Goal: Communication & Community: Answer question/provide support

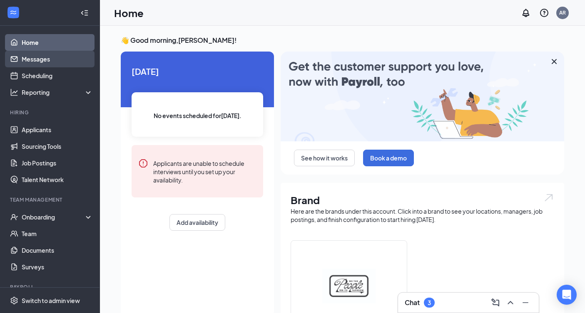
click at [36, 58] on link "Messages" at bounding box center [57, 59] width 71 height 17
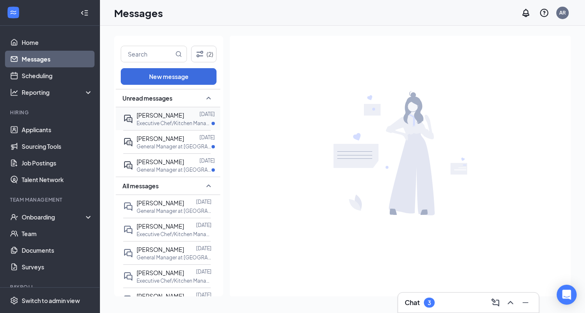
click at [183, 117] on span "[PERSON_NAME]" at bounding box center [160, 115] width 47 height 7
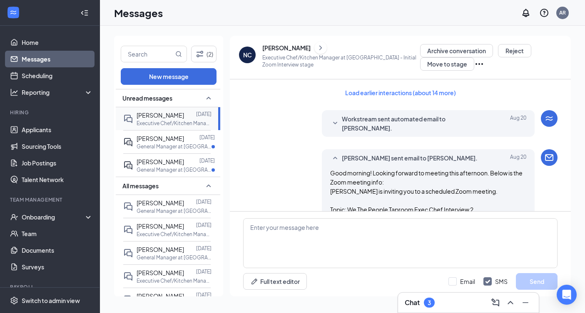
scroll to position [787, 0]
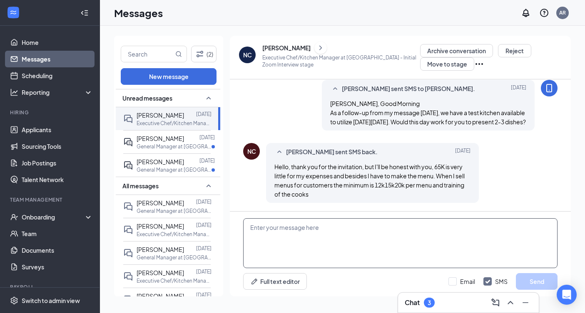
click at [339, 249] on textarea at bounding box center [400, 244] width 314 height 50
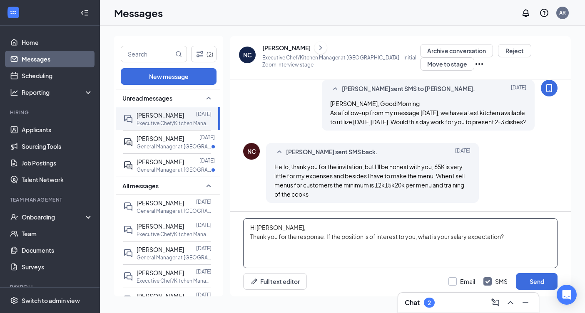
type textarea "Hi [PERSON_NAME], Thank you for the response. If the position is of interest to…"
click at [469, 285] on div "Email" at bounding box center [467, 282] width 15 height 8
click at [469, 285] on input "Email" at bounding box center [461, 282] width 27 height 8
checkbox input "true"
click at [522, 282] on button "Send" at bounding box center [537, 282] width 42 height 17
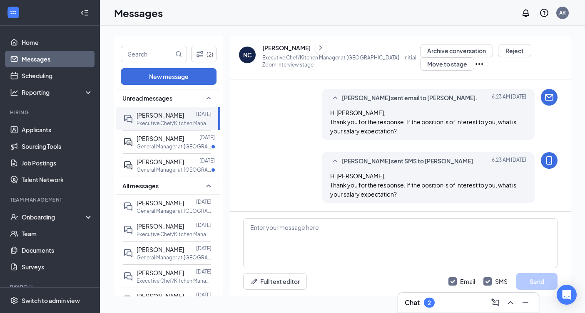
scroll to position [914, 0]
click at [157, 139] on span "[PERSON_NAME]" at bounding box center [160, 138] width 47 height 7
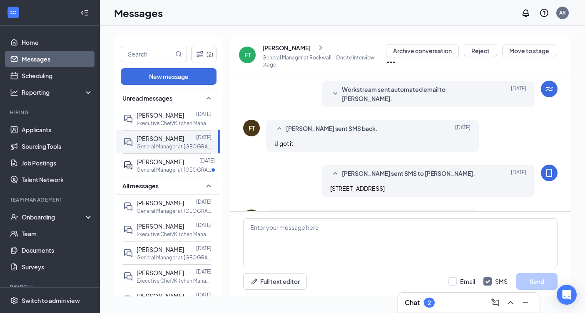
scroll to position [239, 0]
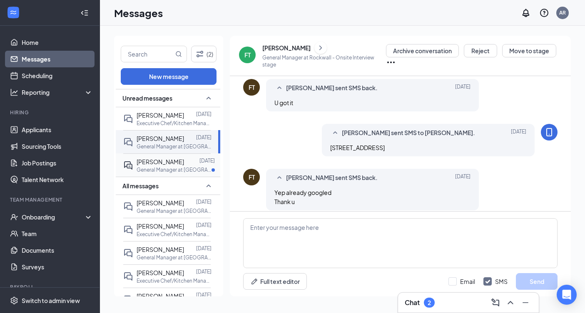
click at [152, 171] on p "General Manager at [GEOGRAPHIC_DATA]" at bounding box center [174, 170] width 75 height 7
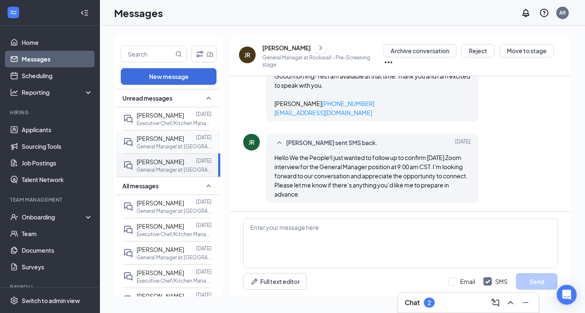
scroll to position [224, 0]
click at [328, 236] on textarea at bounding box center [400, 244] width 314 height 50
type textarea "H"
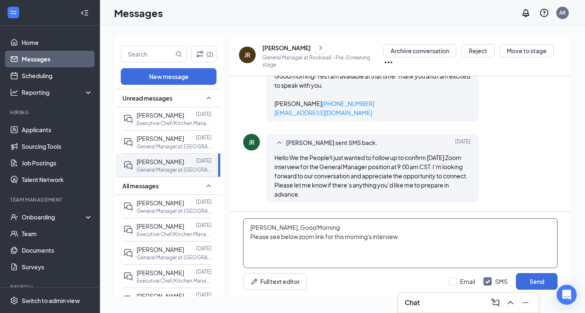
paste textarea "[PERSON_NAME] is inviting you to a scheduled Zoom meeting. Topic: [PERSON_NAME]…"
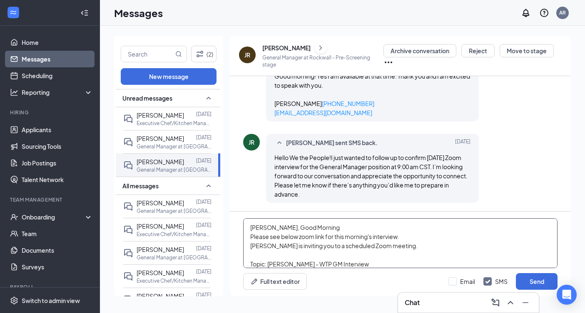
scroll to position [170, 0]
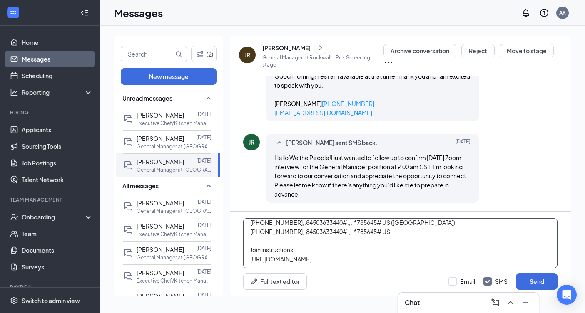
type textarea "[PERSON_NAME], Good Morning Please see below zoom link for this morning's inter…"
click at [477, 280] on div "Email SMS Send" at bounding box center [502, 282] width 109 height 17
click at [471, 280] on div "Email" at bounding box center [467, 282] width 15 height 8
click at [471, 280] on input "Email" at bounding box center [461, 282] width 27 height 8
checkbox input "true"
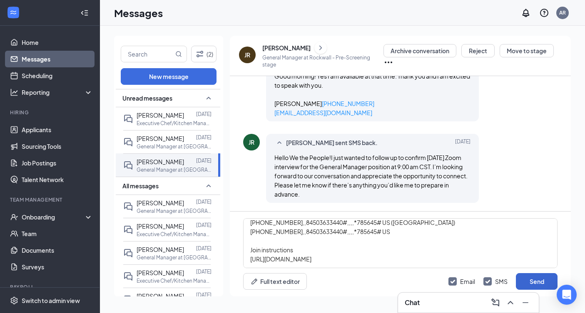
click at [530, 280] on button "Send" at bounding box center [537, 282] width 42 height 17
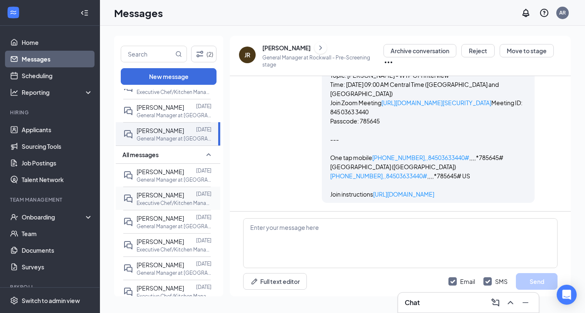
scroll to position [32, 0]
click at [171, 221] on div "[PERSON_NAME]" at bounding box center [160, 218] width 47 height 9
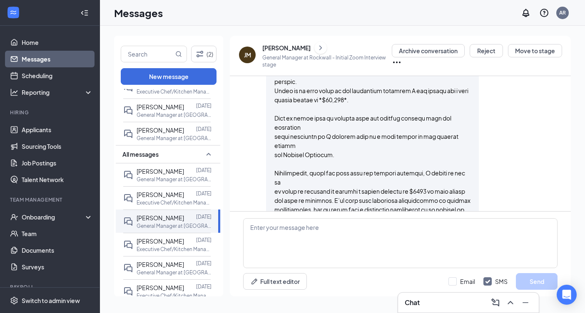
scroll to position [721, 0]
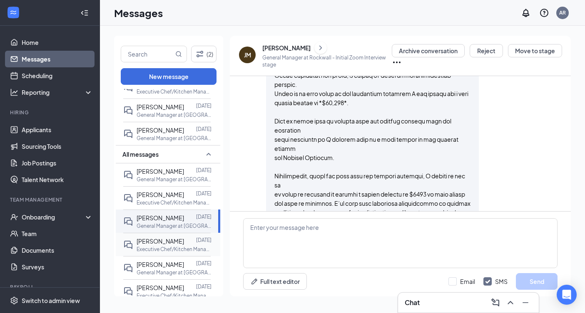
click at [156, 241] on span "[PERSON_NAME]" at bounding box center [160, 241] width 47 height 7
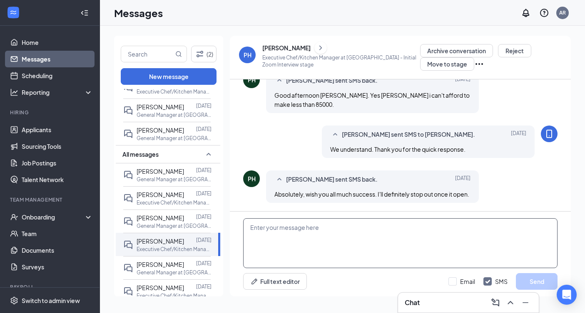
scroll to position [775, 0]
click at [282, 237] on textarea at bounding box center [400, 244] width 314 height 50
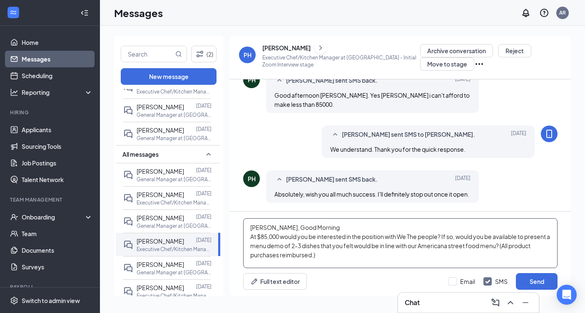
type textarea "[PERSON_NAME], Good Morning At $85,000 would you be interested in the position …"
click at [457, 274] on div "Email SMS Send" at bounding box center [502, 282] width 109 height 17
click at [457, 279] on label "Email" at bounding box center [461, 282] width 27 height 8
click at [457, 279] on input "Email" at bounding box center [461, 282] width 27 height 8
checkbox input "true"
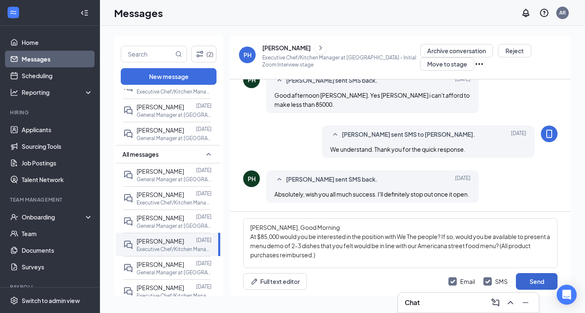
click at [540, 281] on button "Send" at bounding box center [537, 282] width 42 height 17
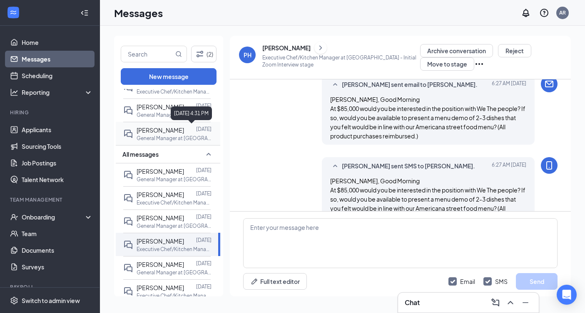
scroll to position [938, 0]
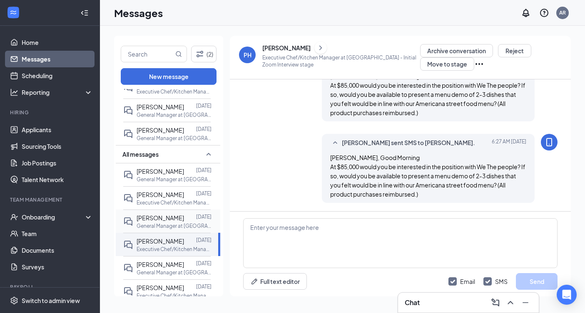
click at [184, 219] on div at bounding box center [190, 218] width 12 height 9
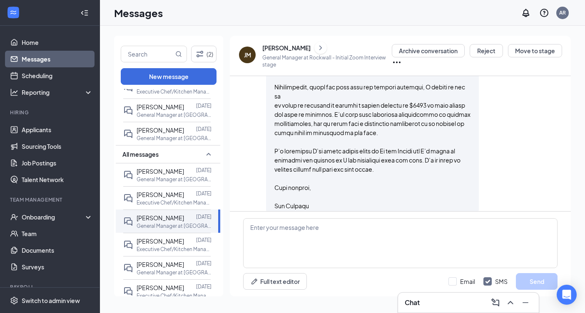
scroll to position [812, 0]
click at [253, 239] on textarea at bounding box center [400, 244] width 314 height 50
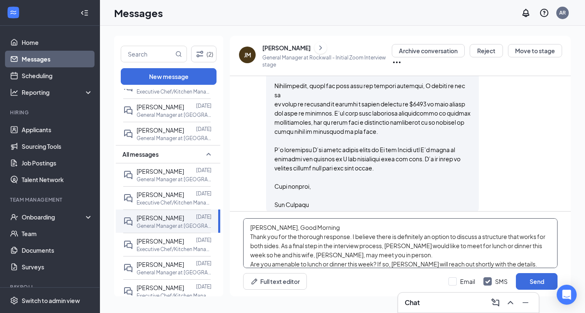
click at [383, 256] on textarea "[PERSON_NAME], Good Morning Thank you for the thorough response. I believe ther…" at bounding box center [400, 244] width 314 height 50
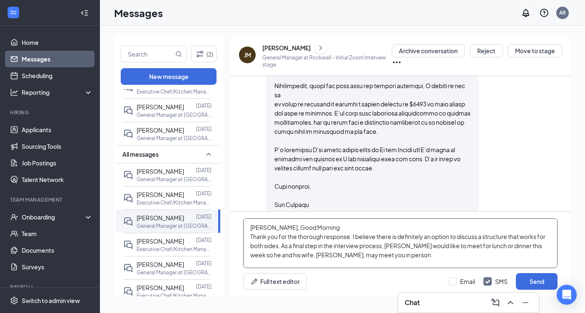
click at [336, 228] on textarea "[PERSON_NAME], Good Morning Thank you for the thorough response. I believe ther…" at bounding box center [400, 244] width 314 height 50
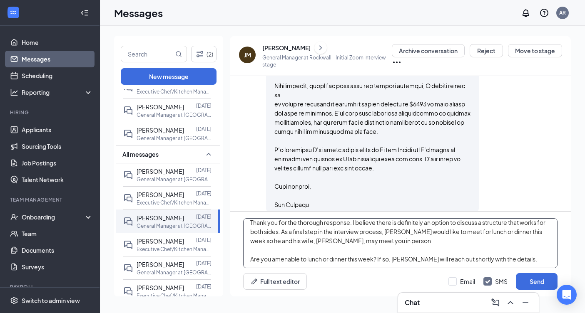
scroll to position [23, 0]
type textarea "[PERSON_NAME], Good Morning Thank you for the thorough response. I believe ther…"
click at [462, 280] on div "Email" at bounding box center [467, 282] width 15 height 8
click at [462, 280] on input "Email" at bounding box center [461, 282] width 27 height 8
checkbox input "true"
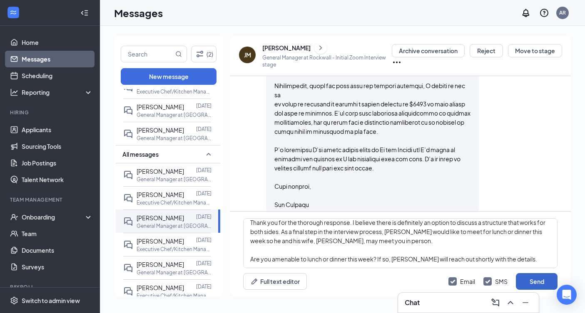
click at [529, 281] on button "Send" at bounding box center [537, 282] width 42 height 17
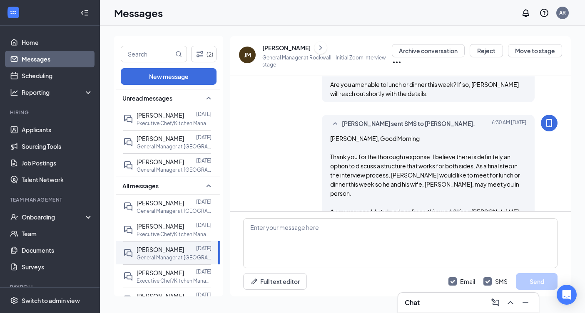
scroll to position [0, 0]
